Goal: Information Seeking & Learning: Learn about a topic

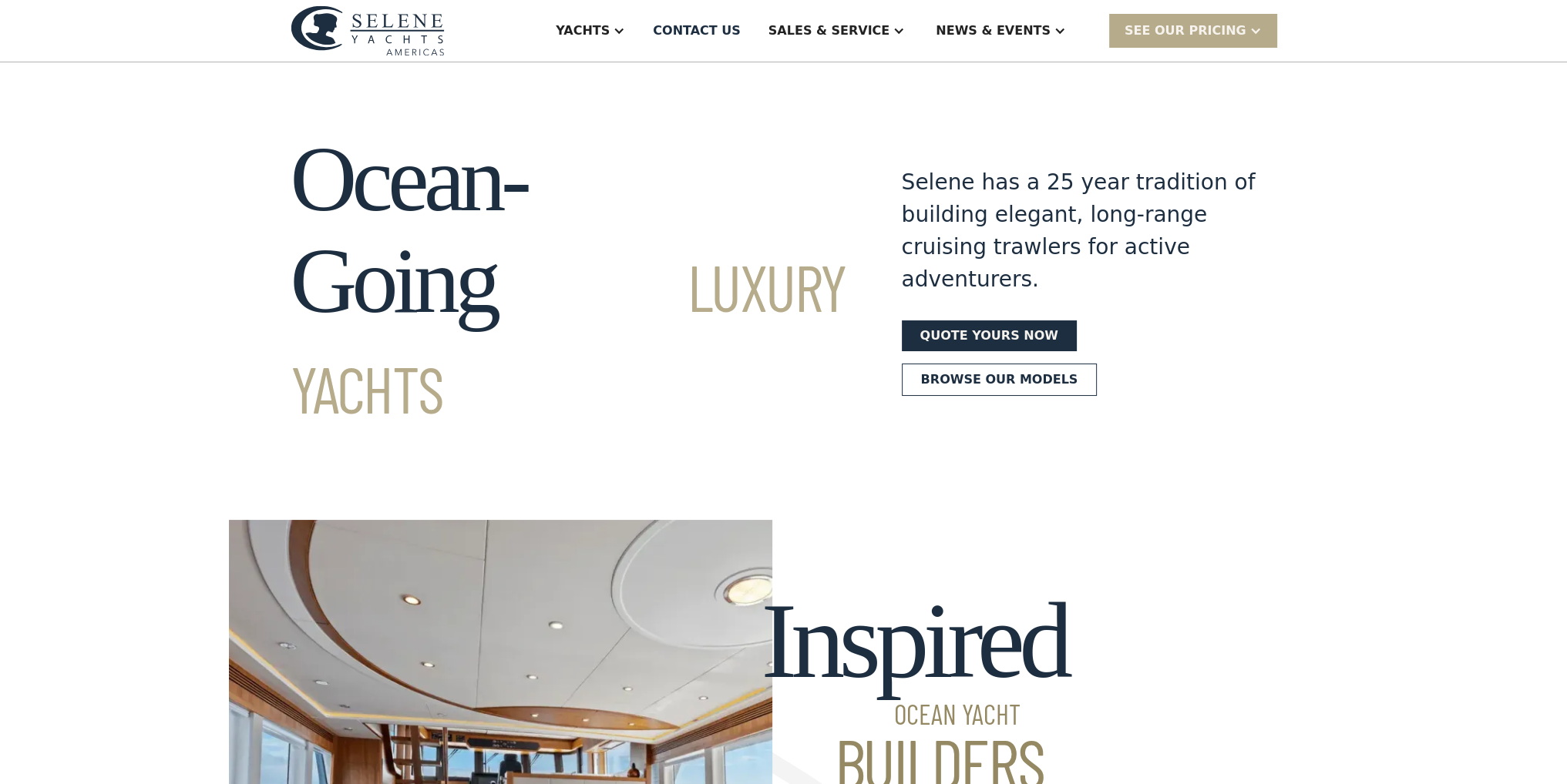
click at [1042, 22] on div "News & EVENTS" at bounding box center [993, 31] width 114 height 19
click at [1066, 32] on div at bounding box center [1059, 31] width 12 height 12
click at [1245, 32] on div "SEE Our Pricing" at bounding box center [1185, 31] width 122 height 19
click at [1098, 364] on link "Browse our models" at bounding box center [999, 379] width 195 height 33
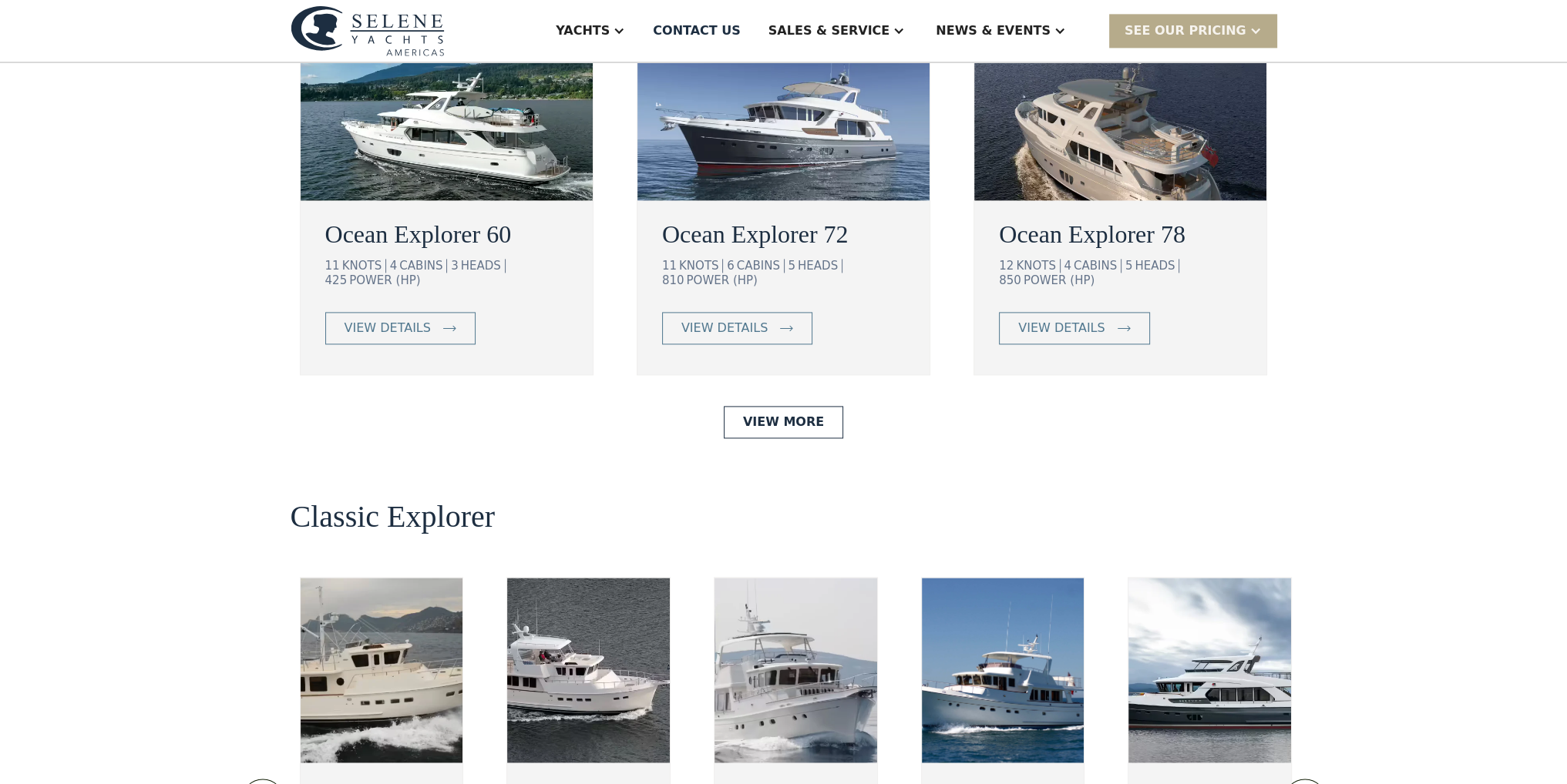
scroll to position [2894, 0]
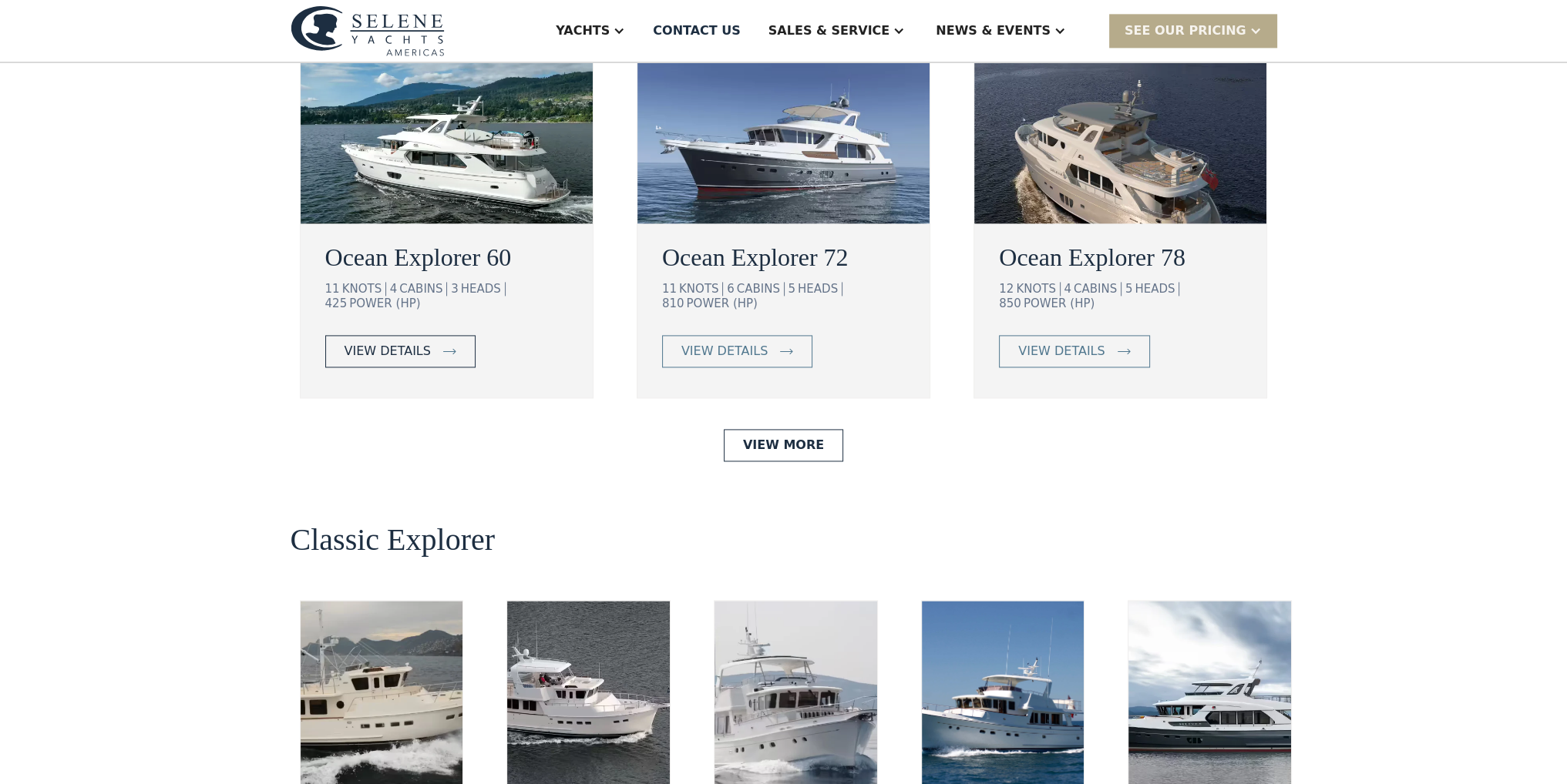
click at [420, 335] on link "view details" at bounding box center [401, 351] width 151 height 33
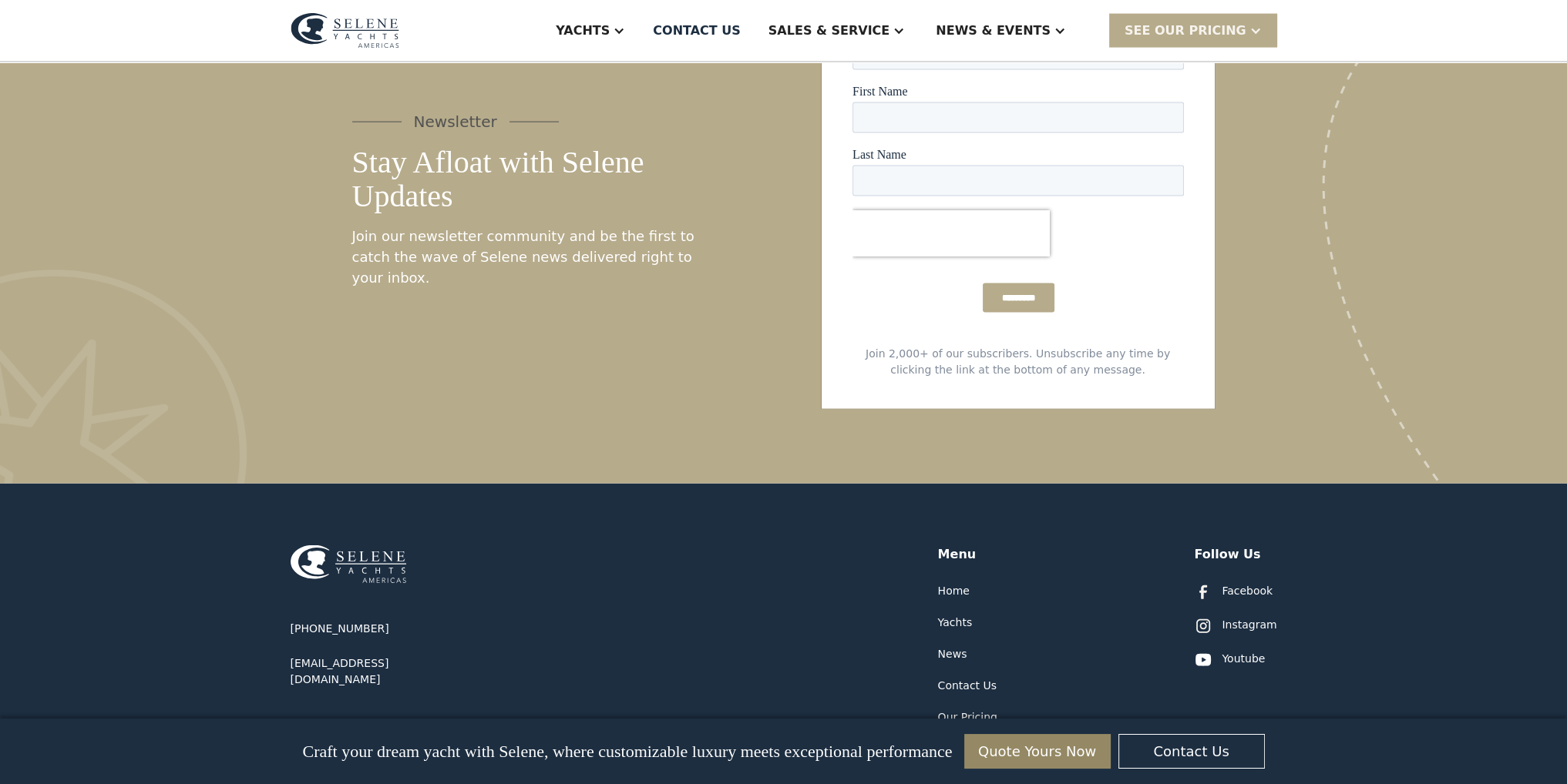
scroll to position [4622, 0]
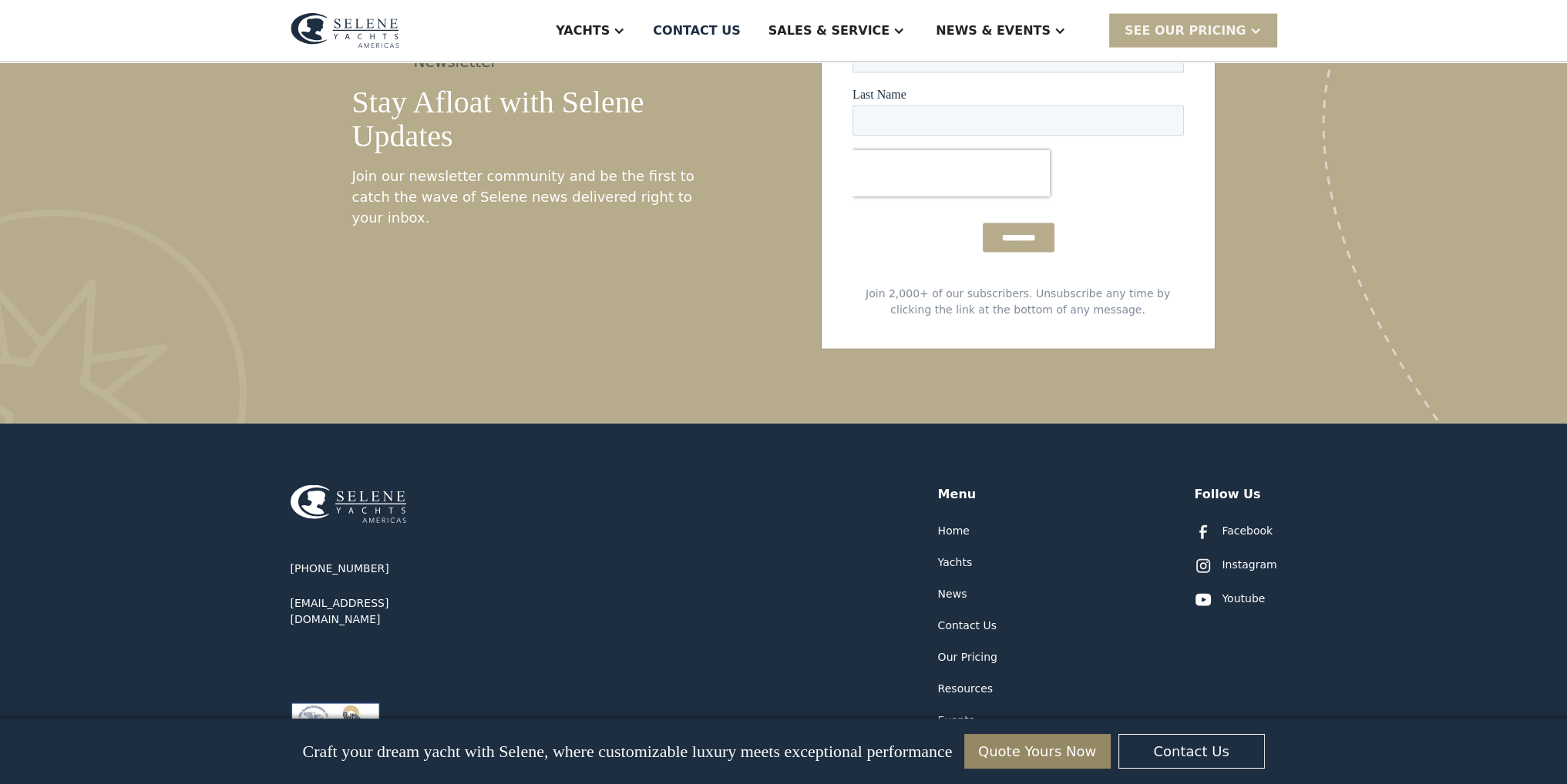
click at [970, 681] on div "Resources" at bounding box center [966, 688] width 56 height 16
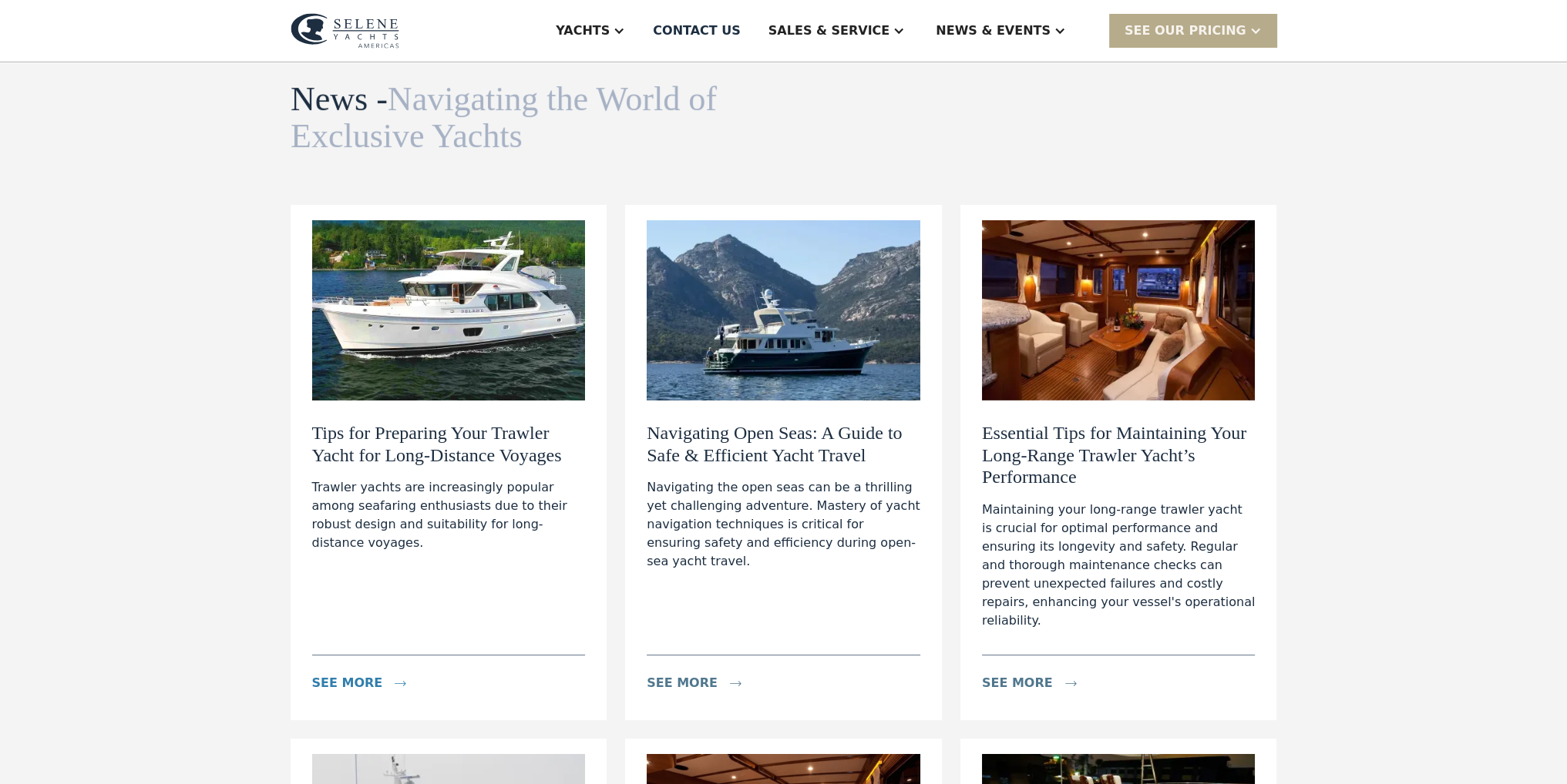
scroll to position [154, 0]
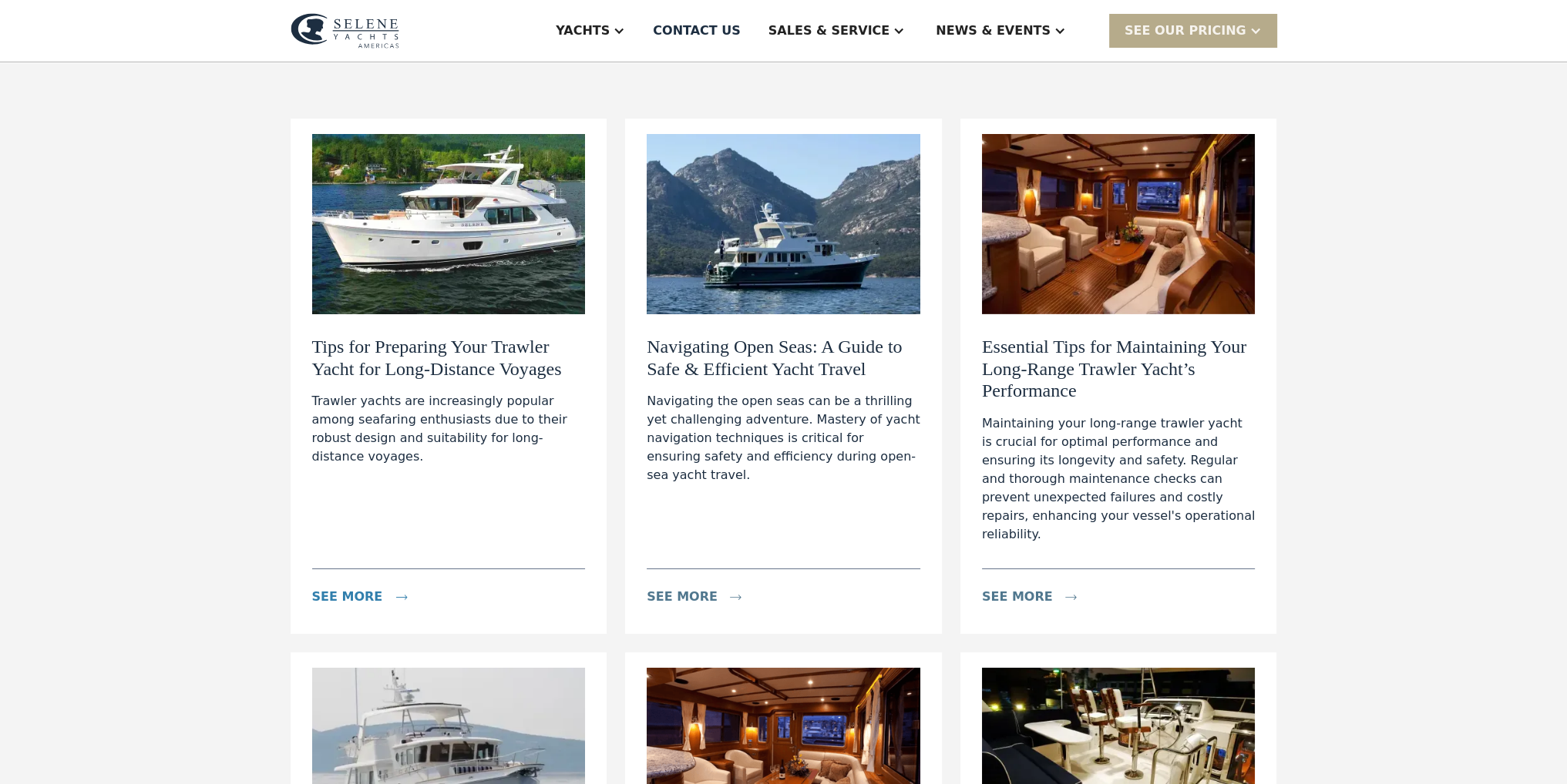
click at [374, 581] on div "see more" at bounding box center [369, 596] width 114 height 31
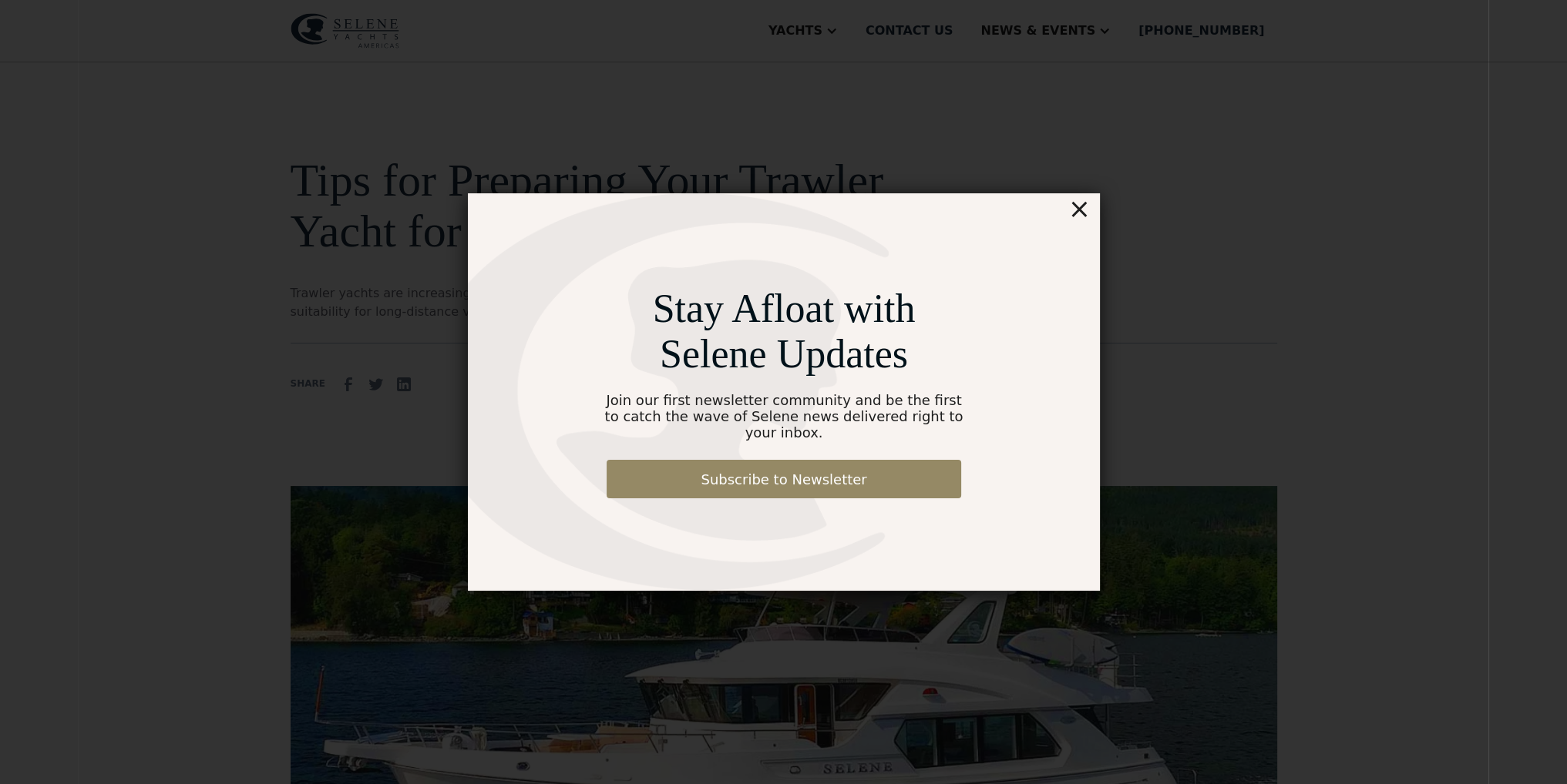
click at [1081, 216] on div "×" at bounding box center [1078, 208] width 22 height 31
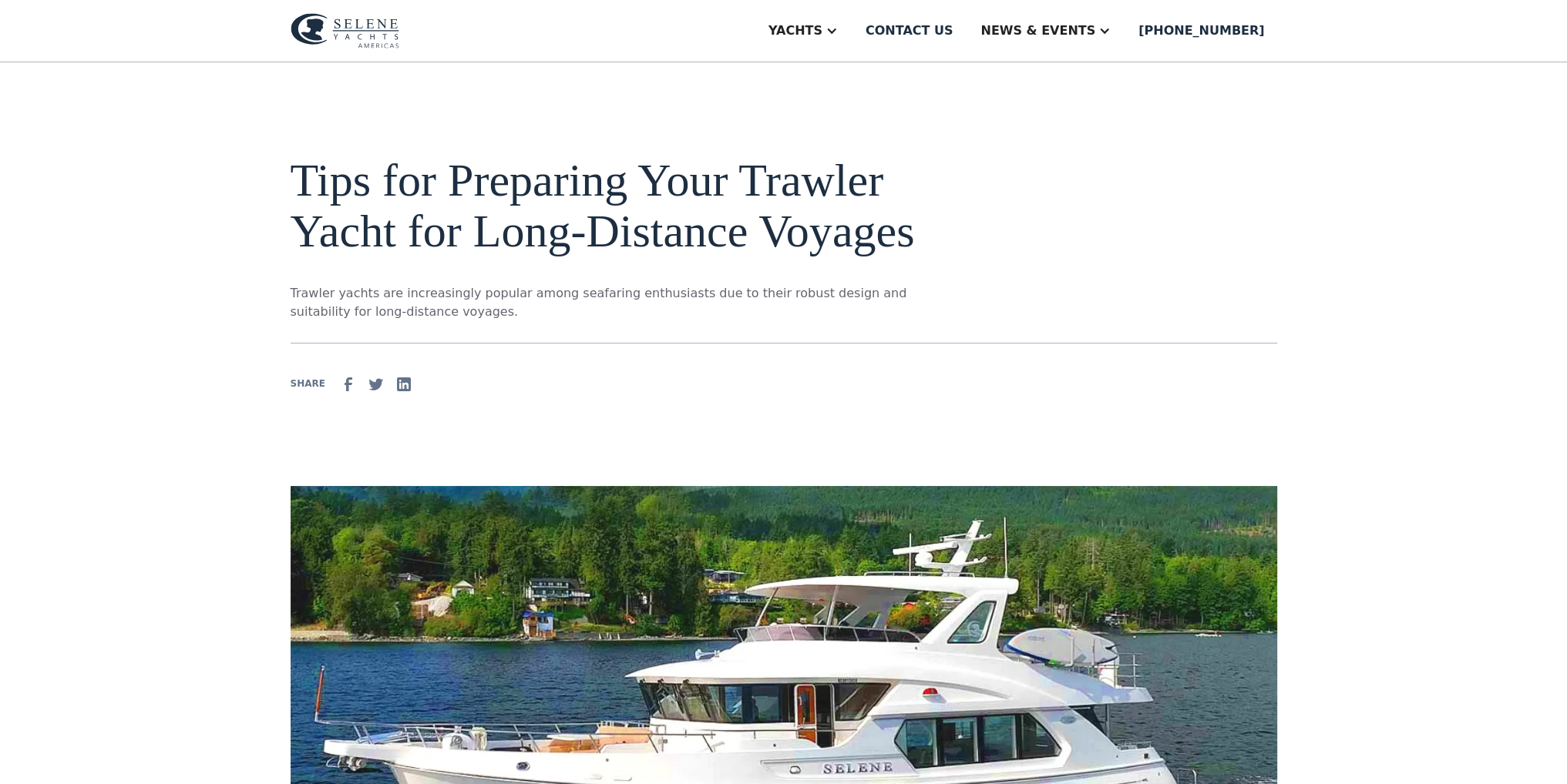
drag, startPoint x: 1563, startPoint y: 37, endPoint x: 1527, endPoint y: 339, distance: 304.1
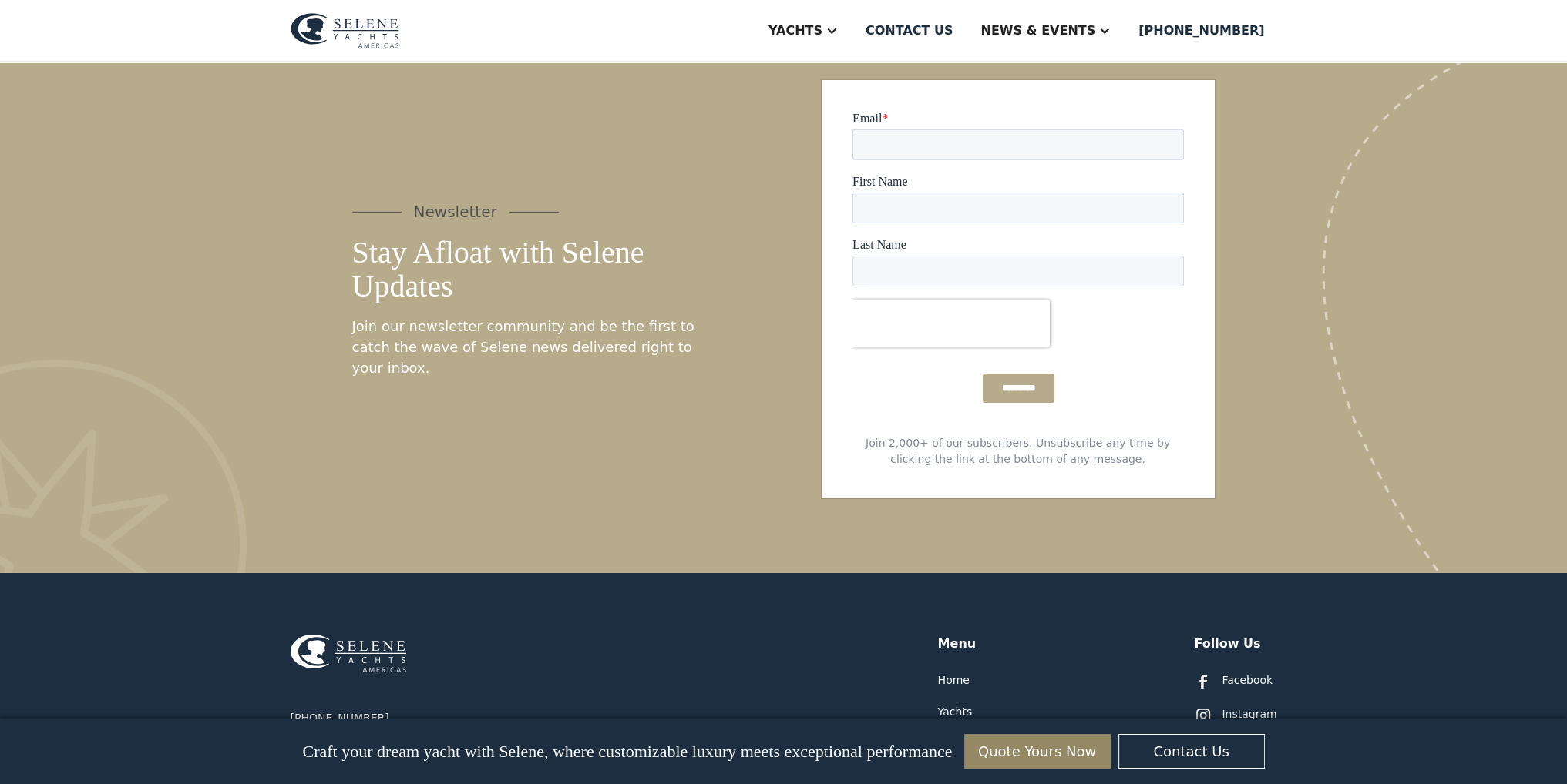
scroll to position [6701, 0]
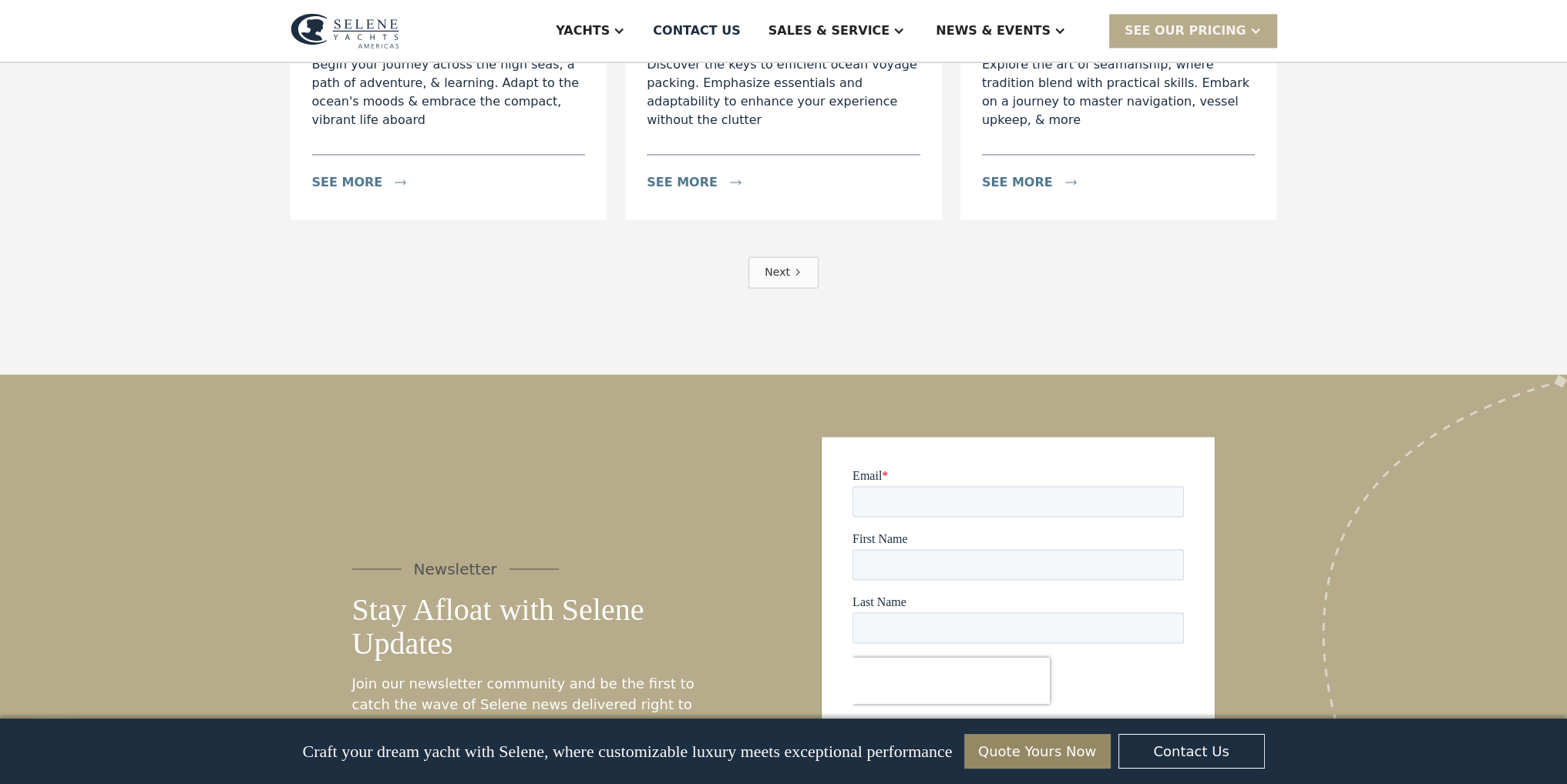
scroll to position [3467, 0]
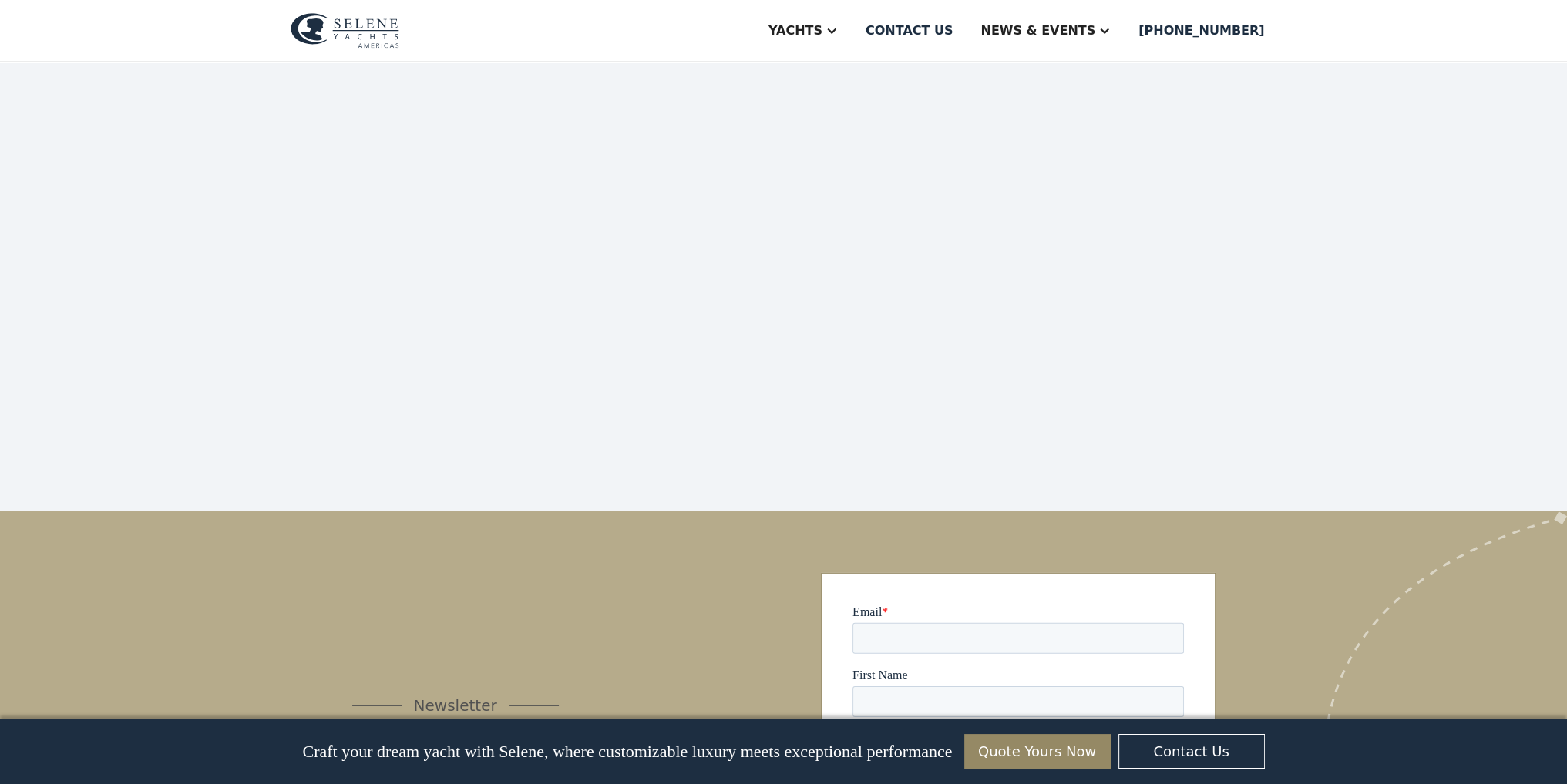
scroll to position [6383, 0]
